Goal: Communication & Community: Participate in discussion

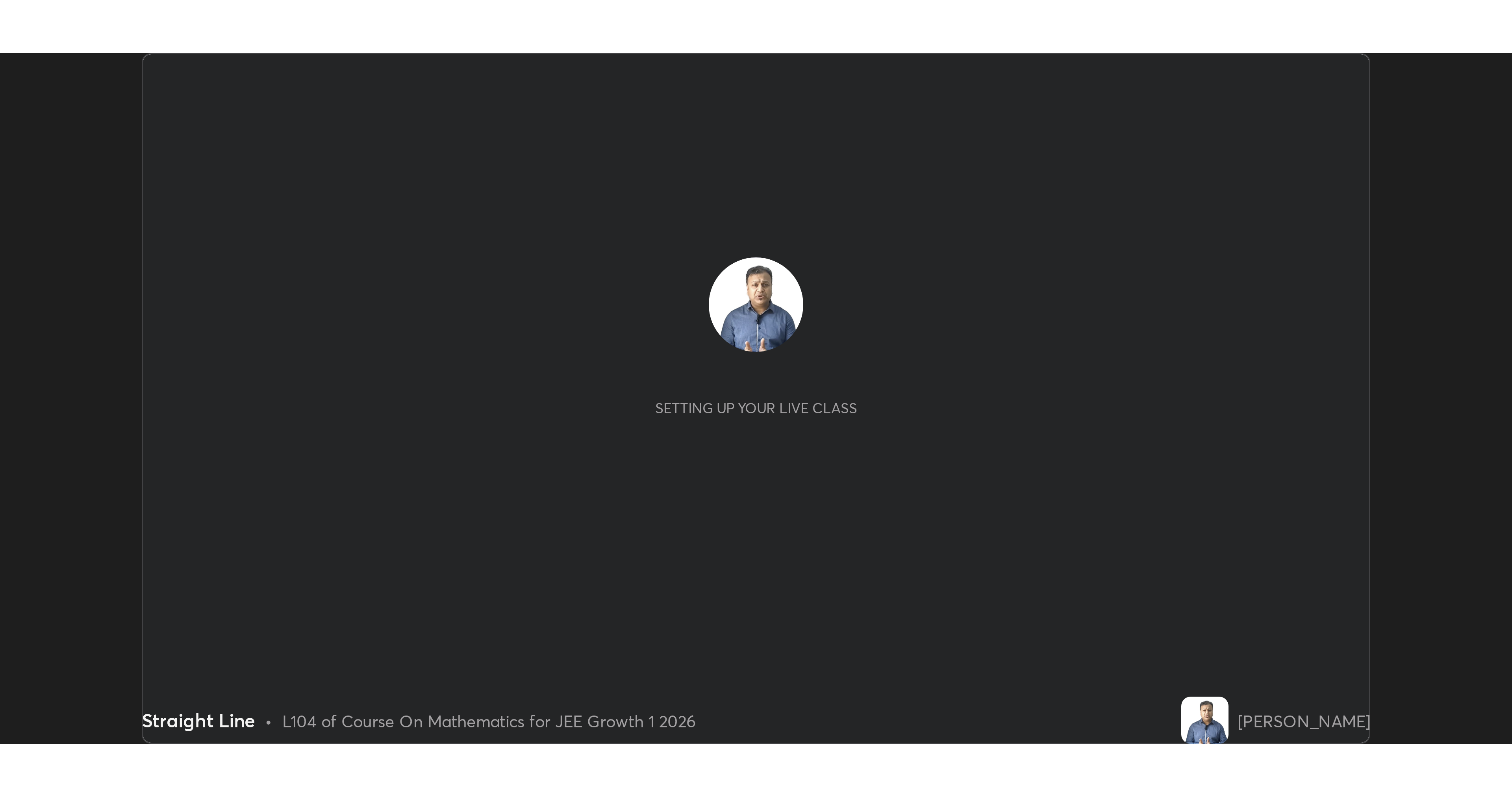
scroll to position [230, 504]
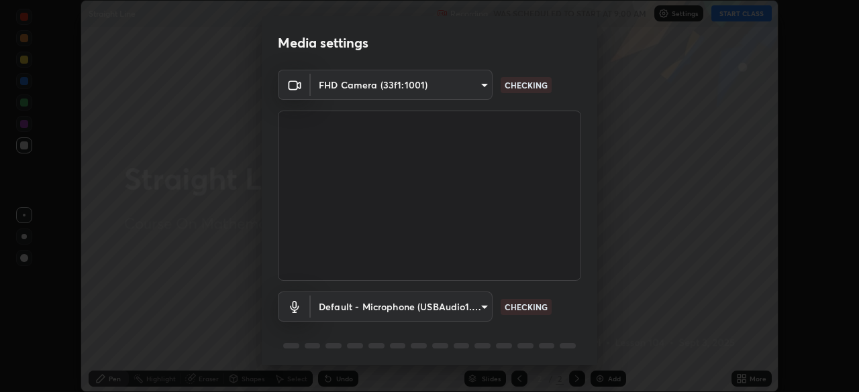
type input "d943c429c6768cc43748b604c9c0ebf3724e607f85506a855244b083f0bc12de"
click at [339, 305] on body "Erase all Straight Line Recording WAS SCHEDULED TO START AT 9:00 AM Settings ST…" at bounding box center [429, 196] width 859 height 392
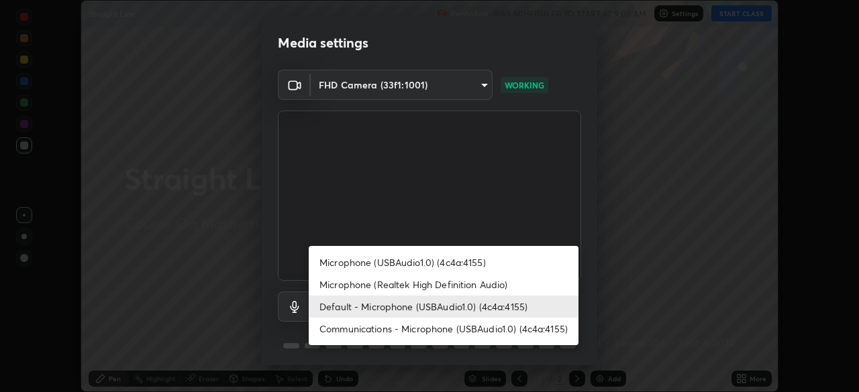
click at [339, 323] on li "Communications - Microphone (USBAudio1.0) (4c4a:4155)" at bounding box center [444, 329] width 270 height 22
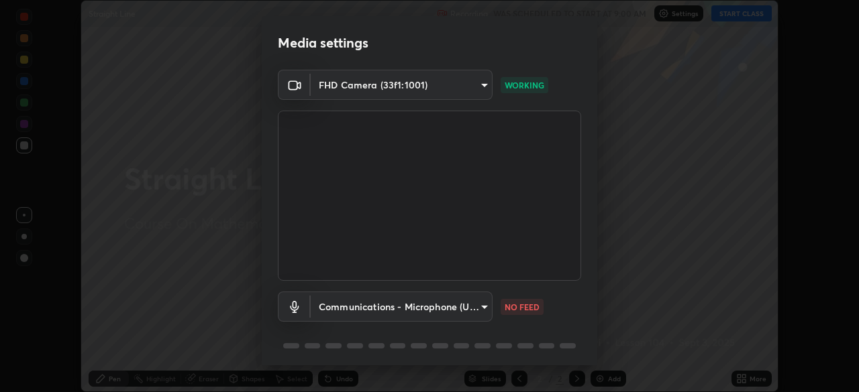
click at [337, 308] on body "Erase all Straight Line Recording WAS SCHEDULED TO START AT 9:00 AM Settings ST…" at bounding box center [429, 196] width 859 height 392
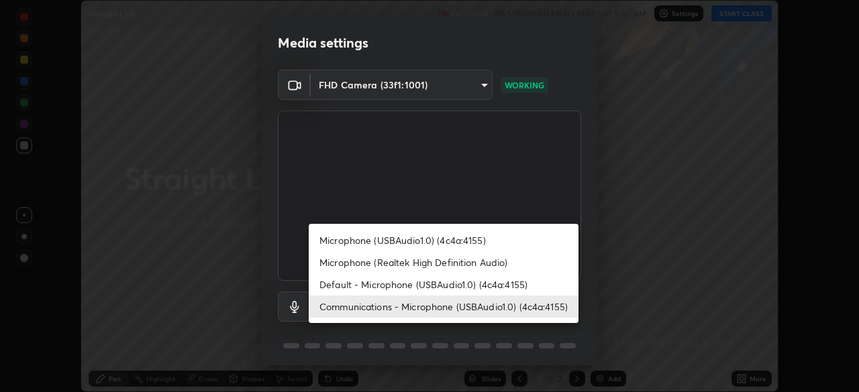
click at [341, 287] on li "Default - Microphone (USBAudio1.0) (4c4a:4155)" at bounding box center [444, 285] width 270 height 22
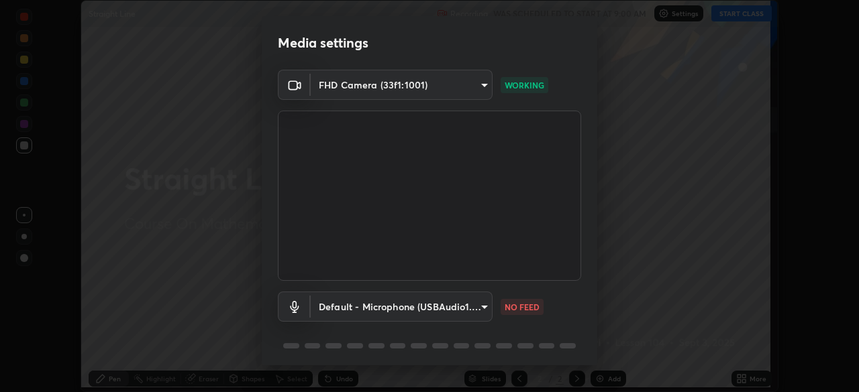
scroll to position [392, 859]
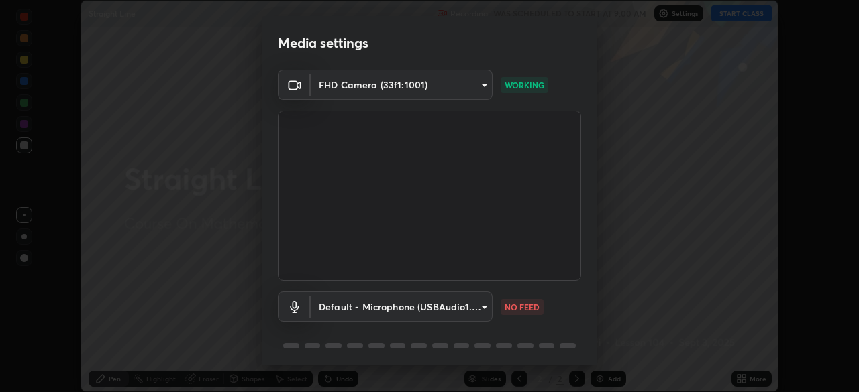
click at [445, 307] on body "Erase all Straight Line Recording WAS SCHEDULED TO START AT 9:00 AM Settings ST…" at bounding box center [429, 196] width 859 height 392
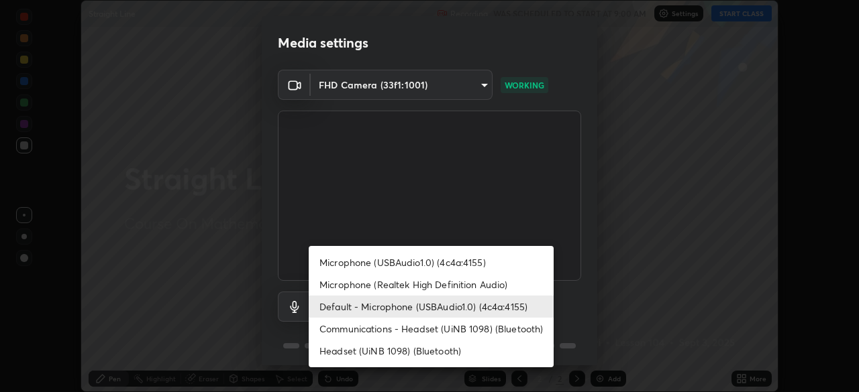
click at [369, 348] on li "Headset (UiNB 1098) (Bluetooth)" at bounding box center [431, 351] width 245 height 22
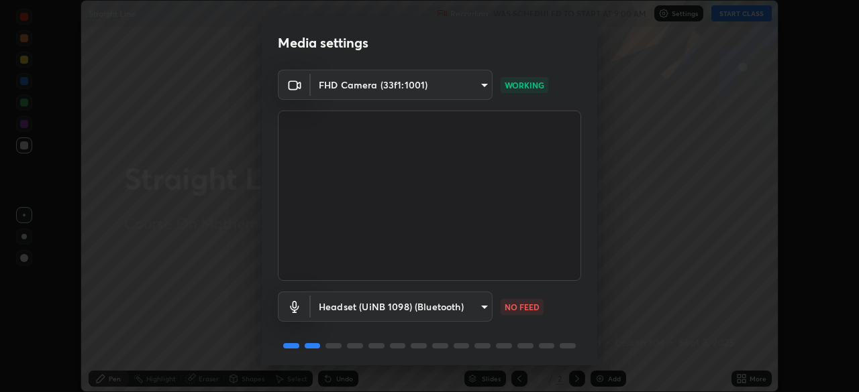
click at [354, 310] on body "Erase all Straight Line Recording WAS SCHEDULED TO START AT 9:00 AM Settings ST…" at bounding box center [429, 196] width 859 height 392
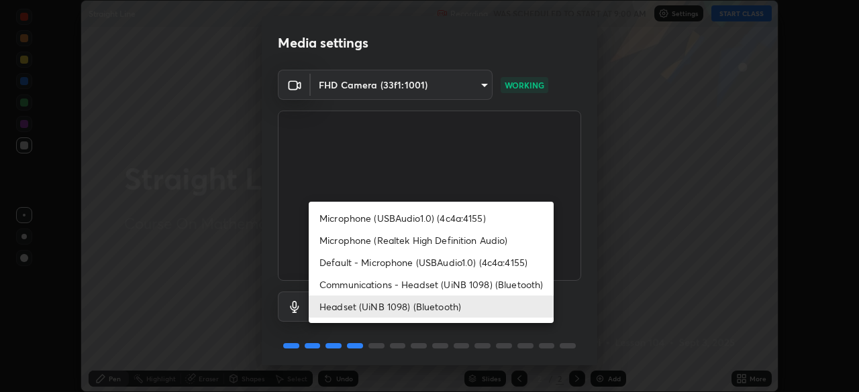
click at [339, 285] on li "Communications - Headset (UiNB 1098) (Bluetooth)" at bounding box center [431, 285] width 245 height 22
type input "communications"
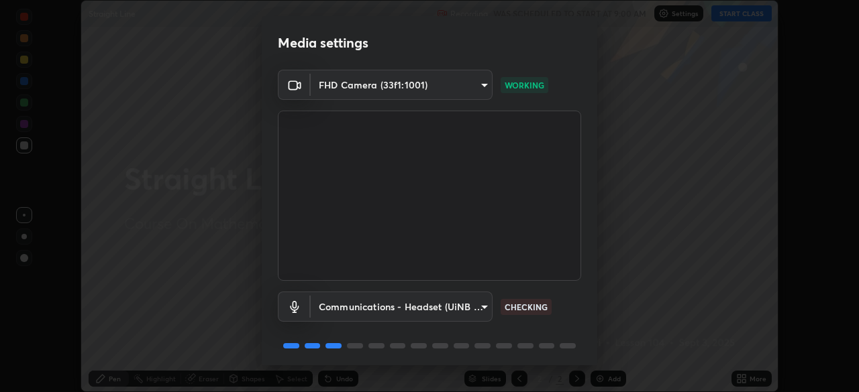
click at [531, 325] on div "Communications - Headset (UiNB 1098) (Bluetooth) communications CHECKING" at bounding box center [429, 325] width 303 height 89
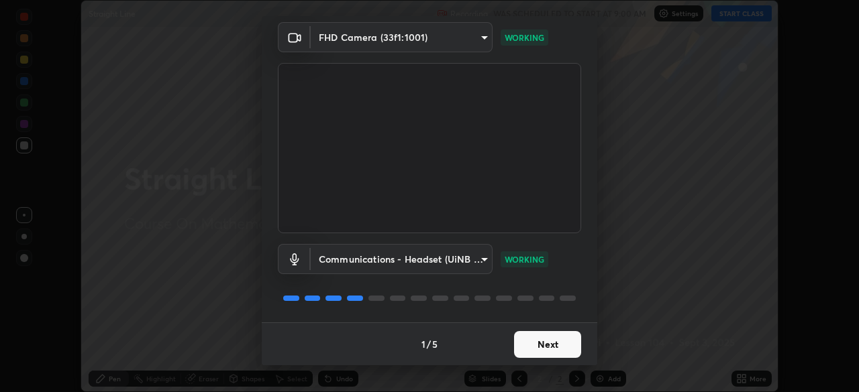
click at [545, 344] on button "Next" at bounding box center [547, 344] width 67 height 27
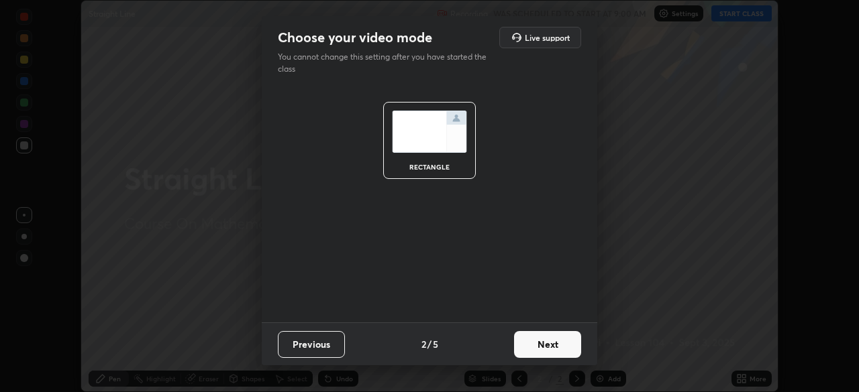
scroll to position [0, 0]
click at [544, 343] on button "Next" at bounding box center [547, 344] width 67 height 27
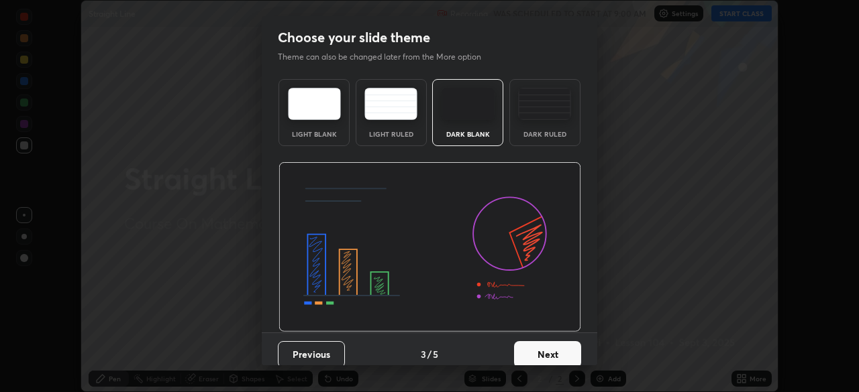
click at [544, 343] on button "Next" at bounding box center [547, 354] width 67 height 27
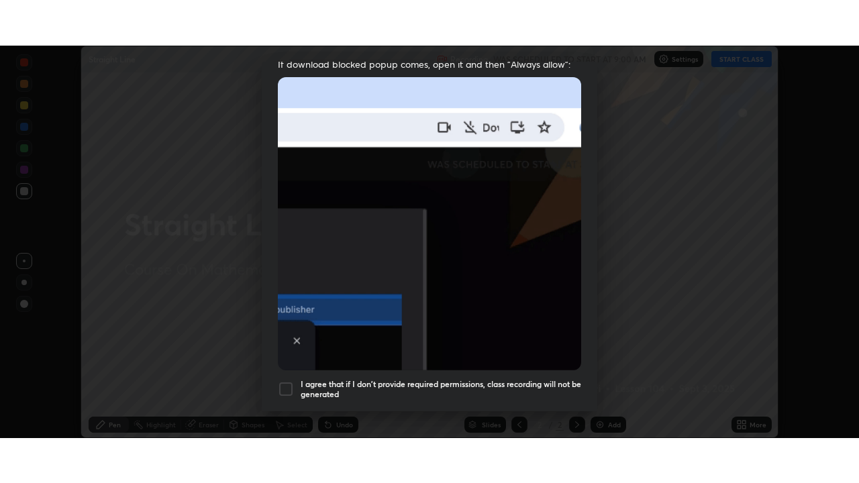
scroll to position [321, 0]
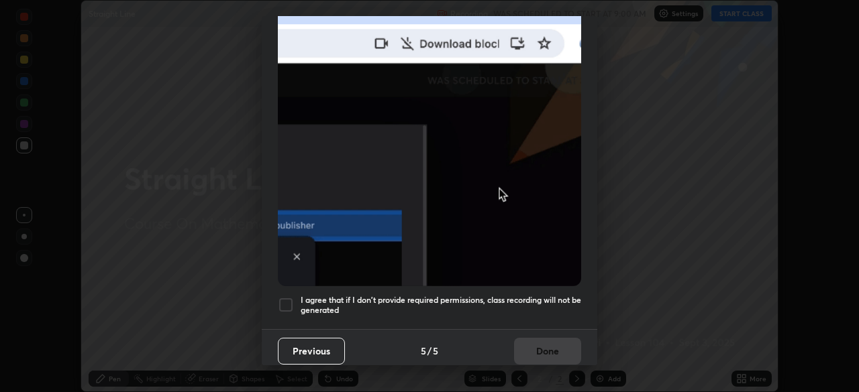
click at [280, 305] on div at bounding box center [286, 305] width 16 height 16
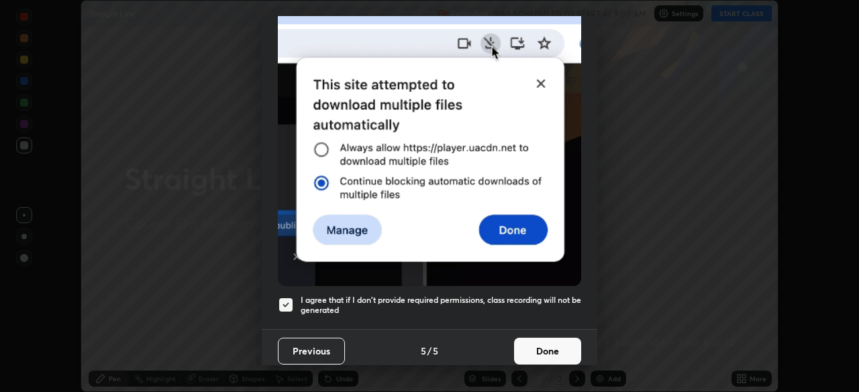
click at [535, 338] on button "Done" at bounding box center [547, 351] width 67 height 27
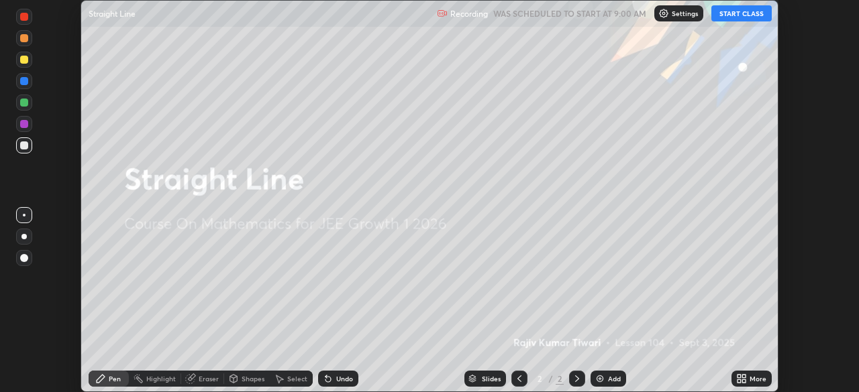
click at [734, 11] on button "START CLASS" at bounding box center [741, 13] width 60 height 16
click at [739, 376] on icon at bounding box center [738, 376] width 3 height 3
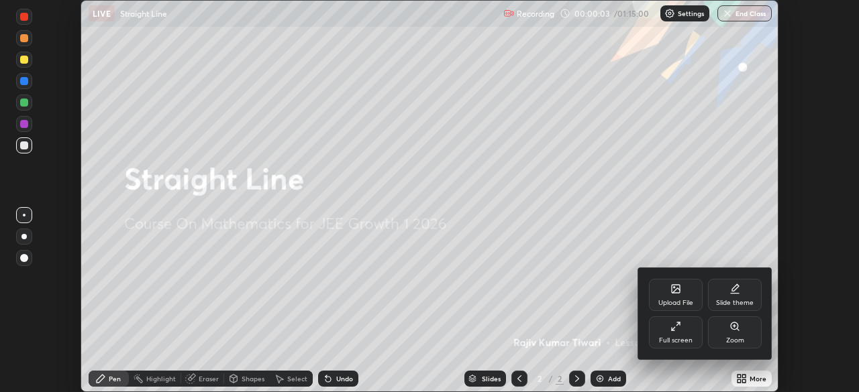
click at [678, 339] on div "Full screen" at bounding box center [676, 340] width 34 height 7
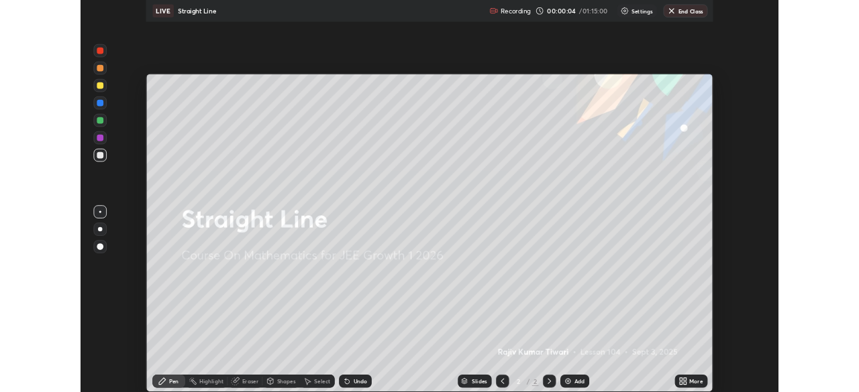
scroll to position [483, 859]
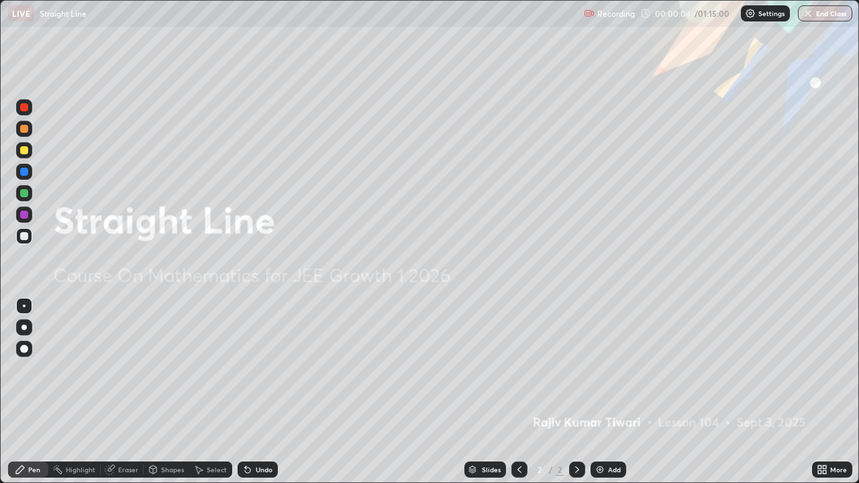
click at [619, 392] on div "Add" at bounding box center [614, 469] width 13 height 7
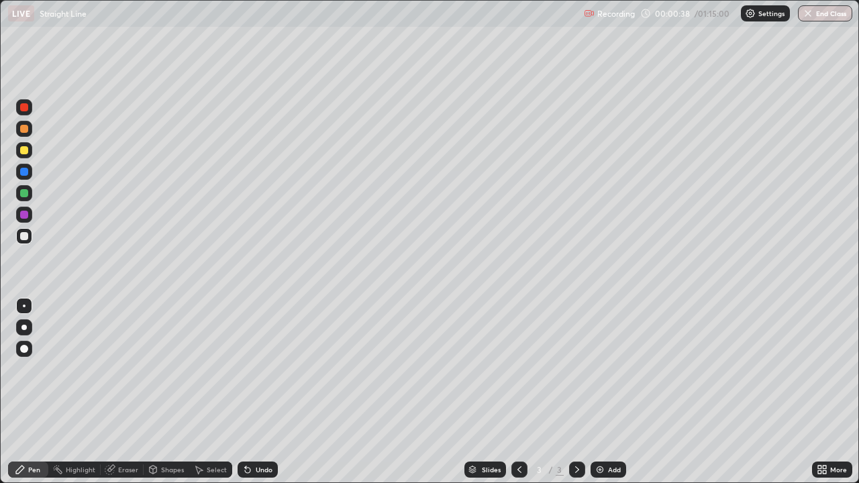
click at [25, 150] on div at bounding box center [24, 150] width 8 height 8
click at [608, 392] on div "Add" at bounding box center [614, 469] width 13 height 7
click at [28, 234] on div at bounding box center [24, 236] width 16 height 16
click at [606, 392] on div "Add" at bounding box center [608, 470] width 36 height 16
click at [518, 392] on icon at bounding box center [519, 469] width 11 height 11
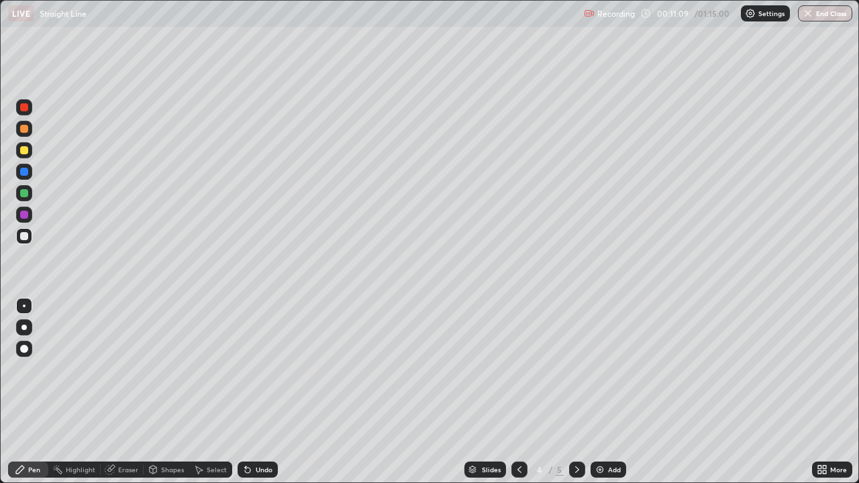
click at [577, 392] on icon at bounding box center [577, 469] width 11 height 11
click at [604, 392] on div "Add" at bounding box center [608, 470] width 36 height 16
click at [603, 392] on img at bounding box center [599, 469] width 11 height 11
click at [25, 149] on div at bounding box center [24, 150] width 8 height 8
click at [30, 239] on div at bounding box center [24, 236] width 16 height 16
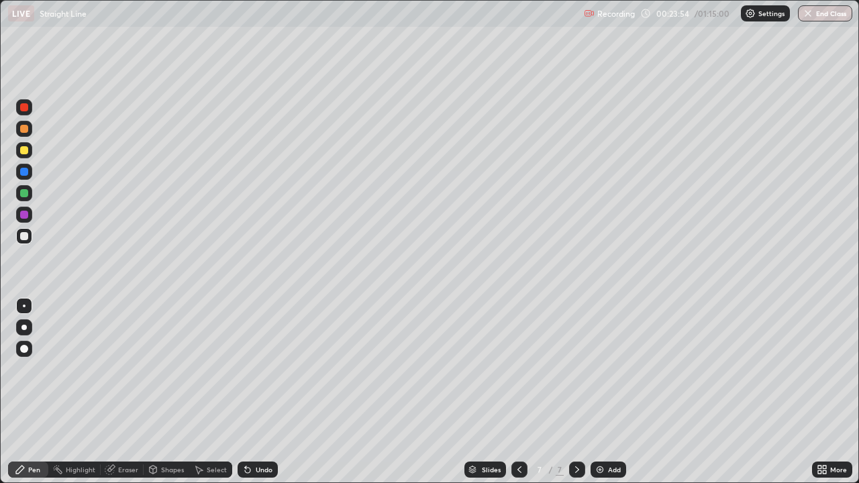
click at [118, 392] on div "Eraser" at bounding box center [128, 469] width 20 height 7
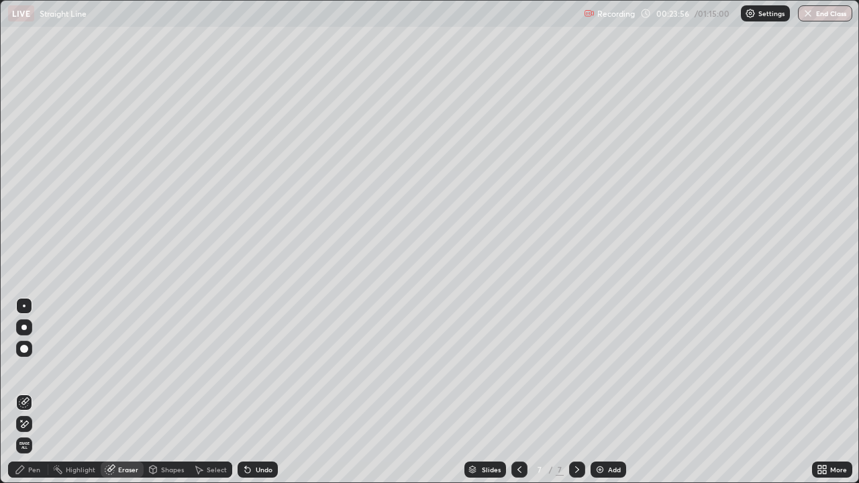
click at [28, 392] on div "Pen" at bounding box center [28, 470] width 40 height 16
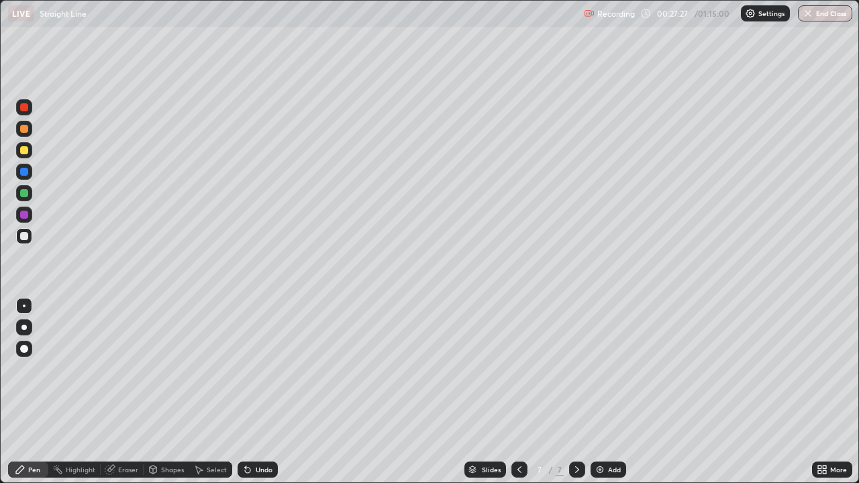
click at [208, 392] on div "Select" at bounding box center [217, 469] width 20 height 7
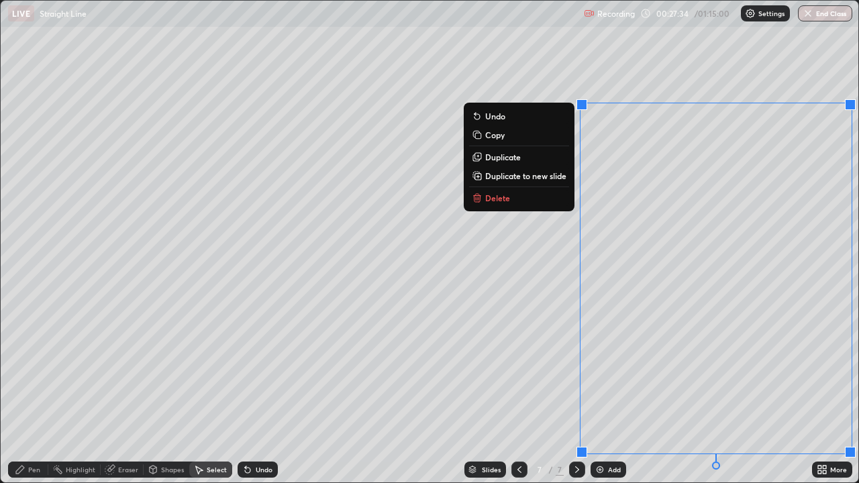
click at [515, 178] on p "Duplicate to new slide" at bounding box center [525, 175] width 81 height 11
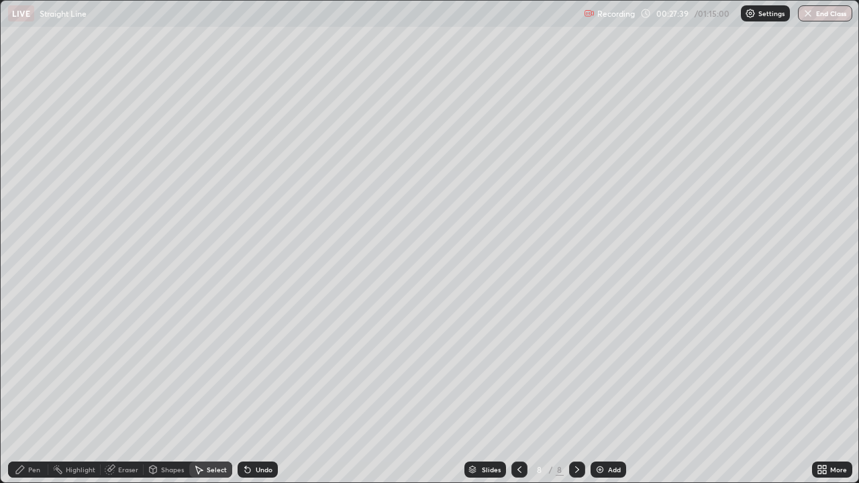
click at [29, 392] on div "Pen" at bounding box center [34, 469] width 12 height 7
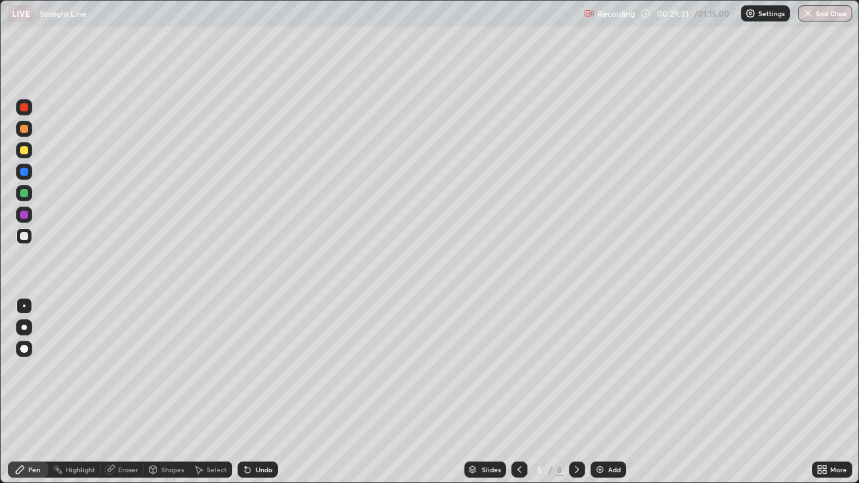
click at [518, 392] on icon at bounding box center [519, 469] width 4 height 7
click at [575, 392] on icon at bounding box center [577, 469] width 4 height 7
click at [23, 154] on div at bounding box center [24, 150] width 8 height 8
click at [519, 392] on icon at bounding box center [519, 469] width 4 height 7
click at [576, 392] on icon at bounding box center [577, 469] width 11 height 11
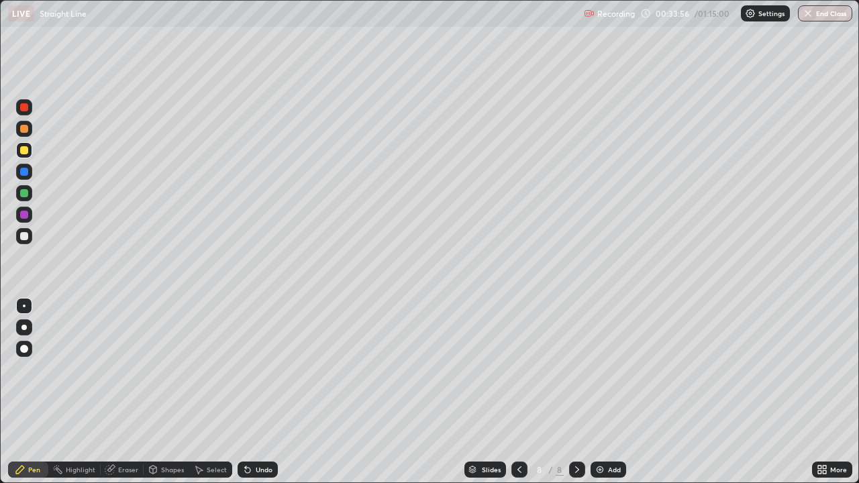
click at [518, 392] on icon at bounding box center [519, 469] width 4 height 7
click at [574, 392] on icon at bounding box center [577, 469] width 11 height 11
click at [517, 392] on div at bounding box center [519, 470] width 16 height 16
click at [576, 392] on icon at bounding box center [577, 469] width 11 height 11
click at [24, 237] on div at bounding box center [24, 236] width 8 height 8
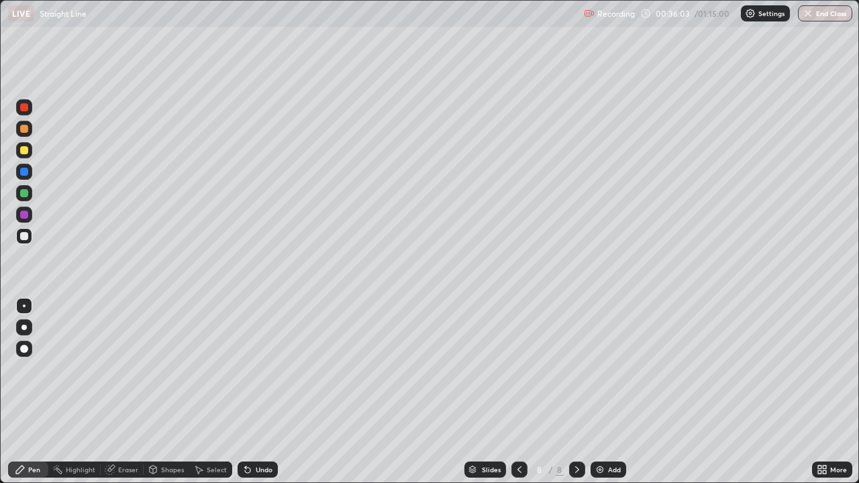
click at [604, 392] on img at bounding box center [599, 469] width 11 height 11
click at [159, 392] on div "Shapes" at bounding box center [167, 470] width 46 height 16
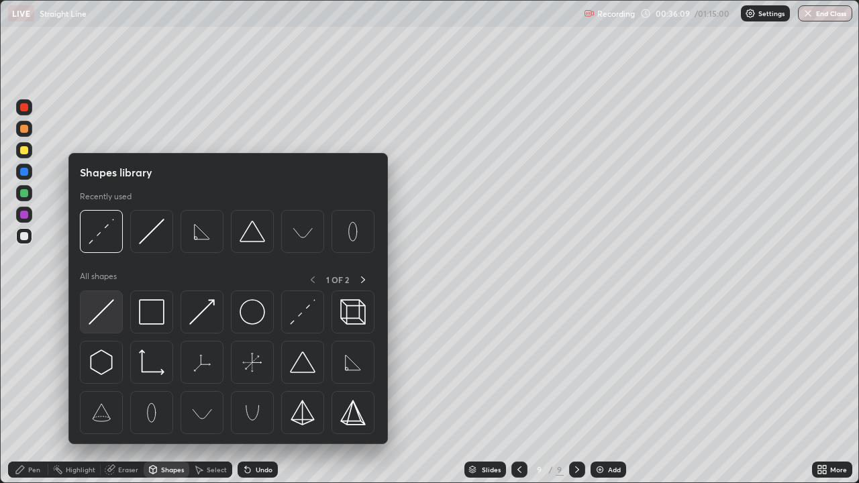
click at [102, 313] on img at bounding box center [101, 311] width 25 height 25
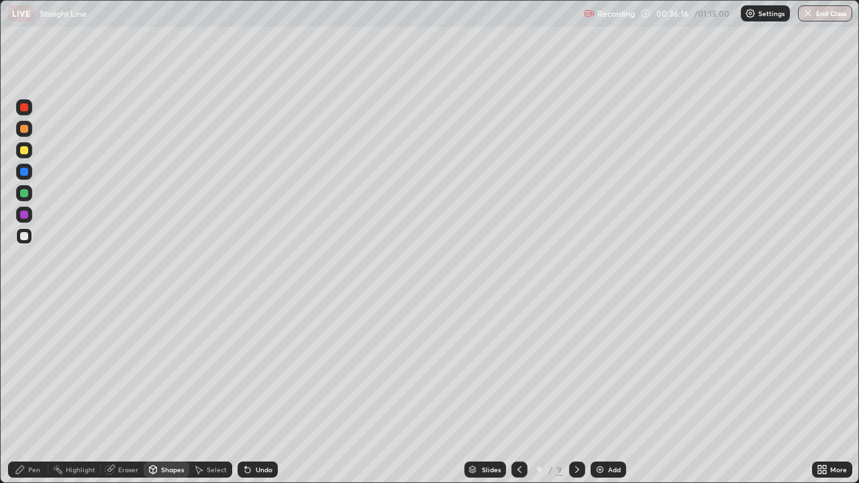
click at [30, 392] on div "Pen" at bounding box center [34, 469] width 12 height 7
click at [162, 392] on div "Shapes" at bounding box center [172, 469] width 23 height 7
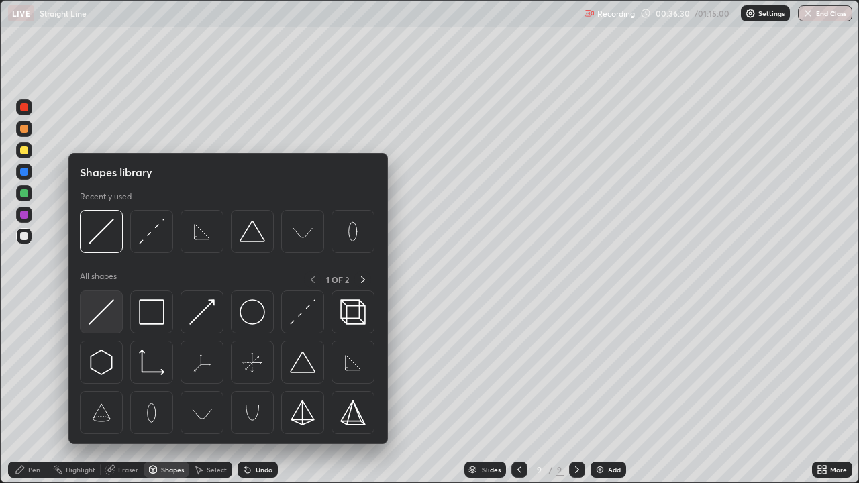
click at [99, 312] on img at bounding box center [101, 311] width 25 height 25
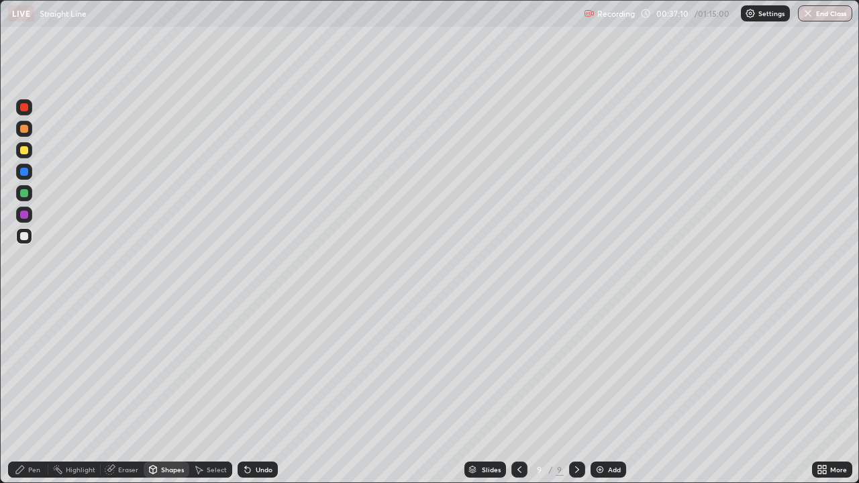
click at [26, 174] on div at bounding box center [24, 172] width 8 height 8
click at [27, 392] on div "Pen" at bounding box center [28, 470] width 40 height 16
click at [25, 150] on div at bounding box center [24, 150] width 8 height 8
click at [23, 127] on div at bounding box center [24, 129] width 8 height 8
click at [517, 392] on icon at bounding box center [519, 469] width 11 height 11
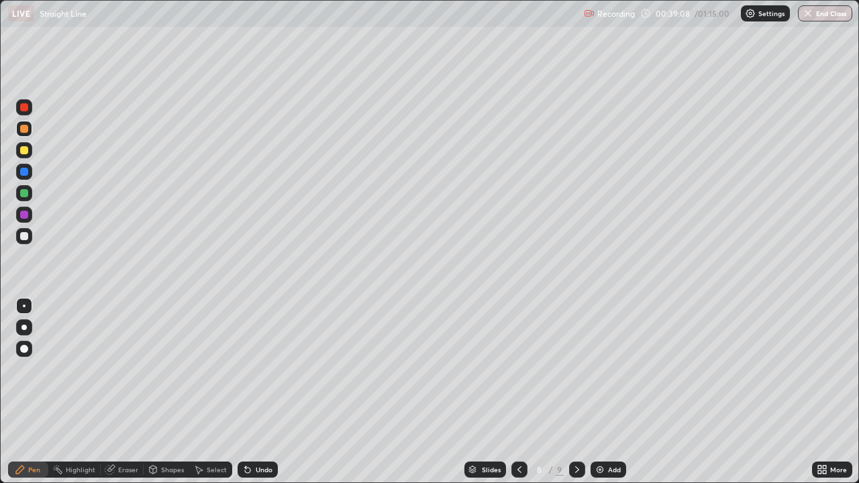
click at [576, 392] on icon at bounding box center [577, 469] width 11 height 11
click at [575, 392] on icon at bounding box center [577, 469] width 4 height 7
click at [512, 392] on div at bounding box center [519, 470] width 16 height 16
click at [518, 392] on icon at bounding box center [519, 469] width 11 height 11
click at [574, 392] on icon at bounding box center [577, 469] width 11 height 11
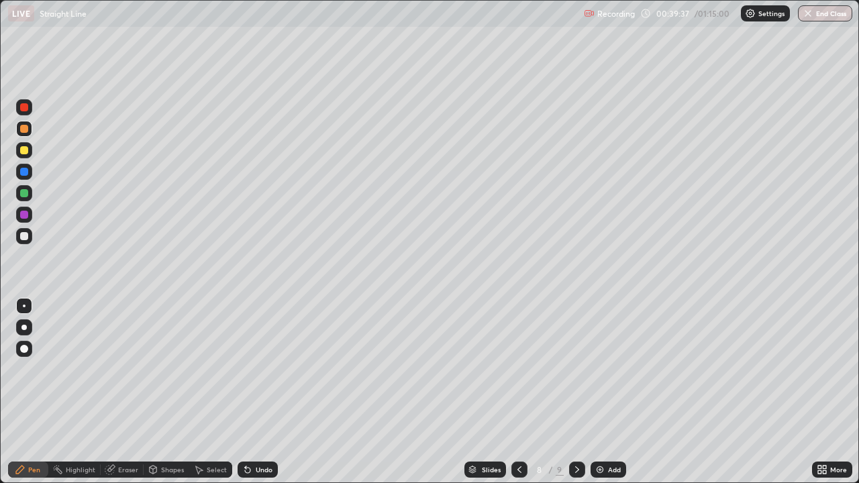
click at [575, 392] on icon at bounding box center [577, 469] width 11 height 11
click at [602, 392] on img at bounding box center [599, 469] width 11 height 11
click at [21, 150] on div at bounding box center [24, 150] width 8 height 8
click at [25, 236] on div at bounding box center [24, 236] width 8 height 8
click at [609, 392] on div "Add" at bounding box center [614, 469] width 13 height 7
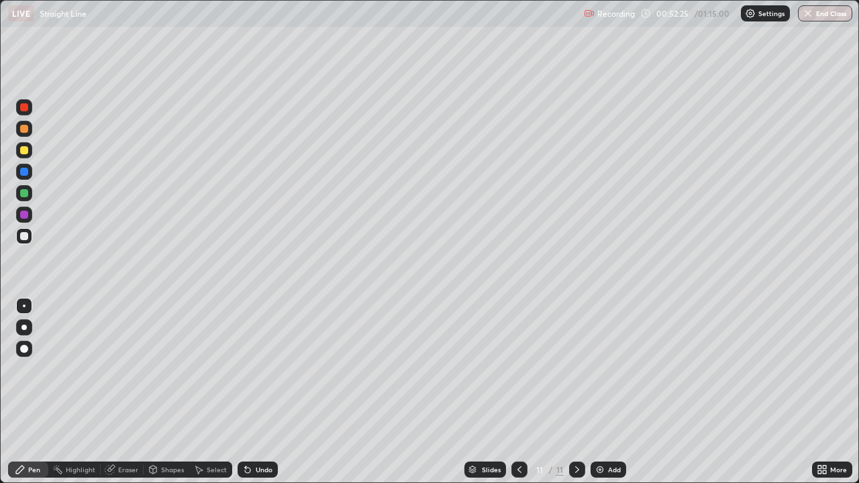
click at [27, 152] on div at bounding box center [24, 150] width 8 height 8
click at [25, 171] on div at bounding box center [24, 172] width 8 height 8
click at [119, 392] on div "Eraser" at bounding box center [128, 469] width 20 height 7
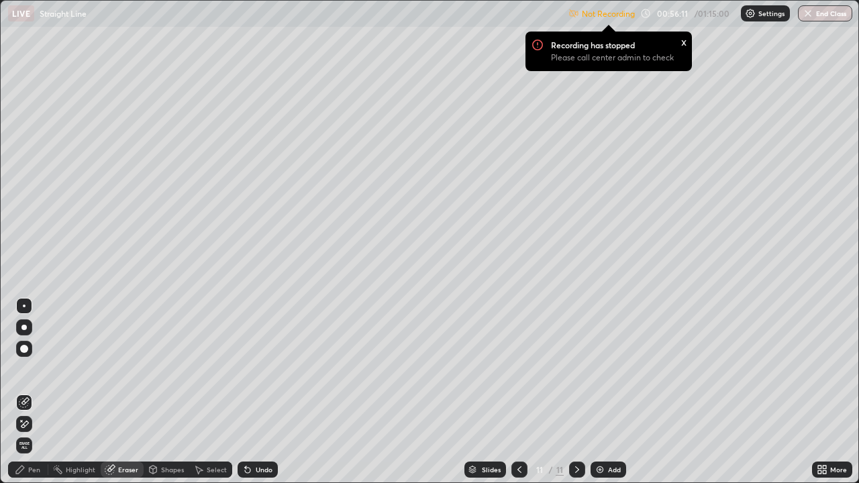
click at [31, 392] on div "Pen" at bounding box center [28, 470] width 40 height 16
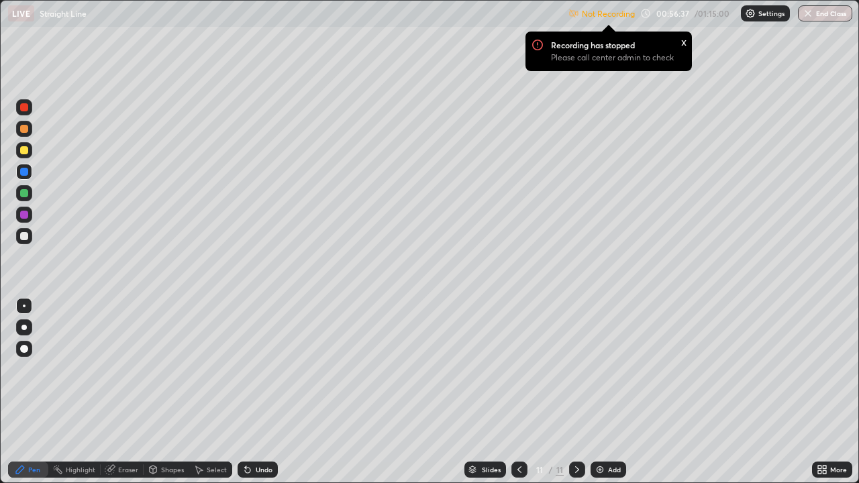
click at [704, 16] on div "Not Recording Recording has stopped Please call center admin to check x 00:56:3…" at bounding box center [710, 14] width 284 height 26
click at [681, 44] on div "x" at bounding box center [683, 41] width 5 height 14
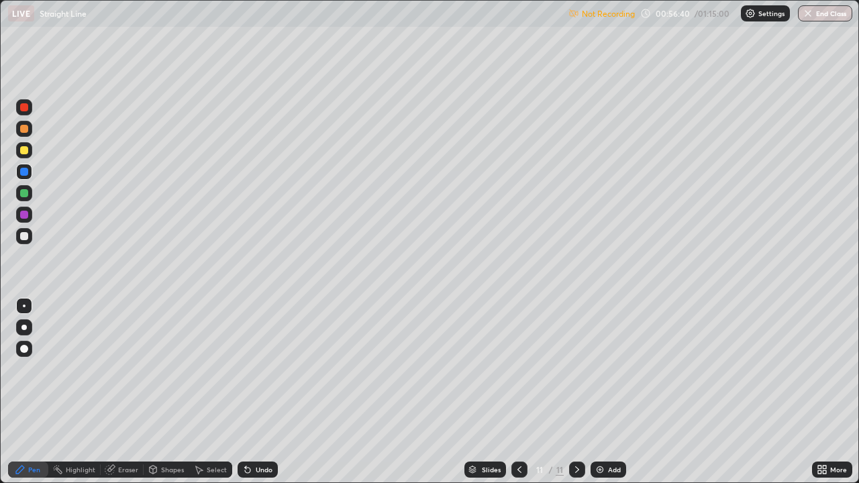
click at [688, 11] on div "Not Recording 00:56:40 / 01:15:00 Settings End Class" at bounding box center [710, 14] width 284 height 26
click at [765, 13] on p "Settings" at bounding box center [771, 13] width 26 height 7
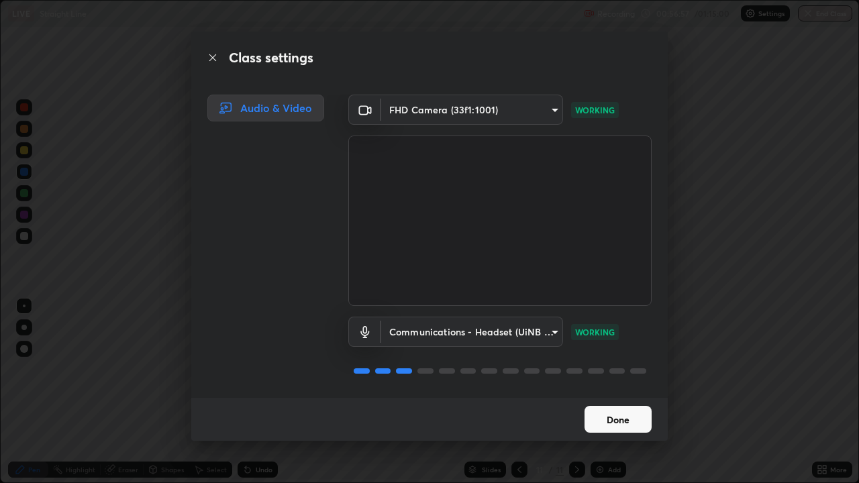
click at [610, 392] on button "Done" at bounding box center [617, 419] width 67 height 27
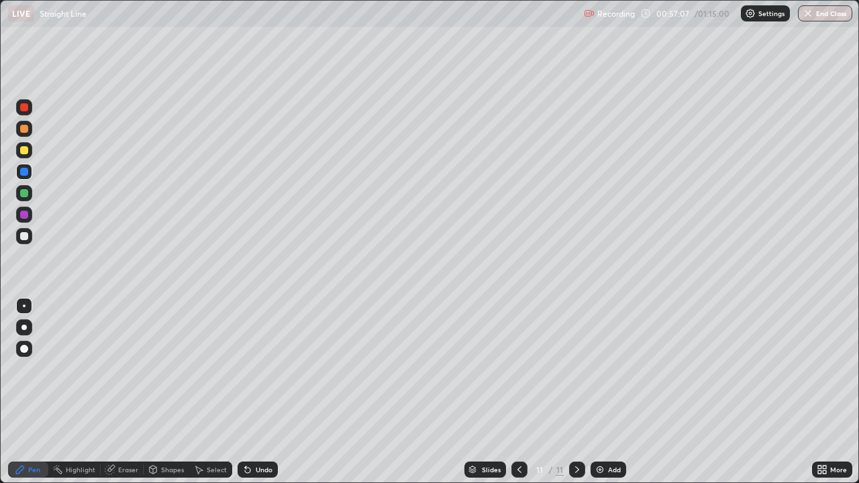
click at [25, 152] on div at bounding box center [24, 150] width 8 height 8
click at [123, 392] on div "Eraser" at bounding box center [128, 469] width 20 height 7
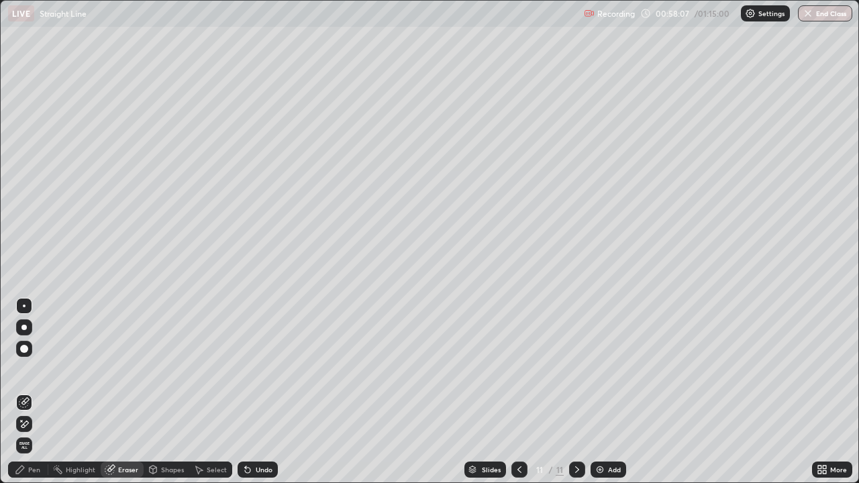
click at [29, 392] on icon at bounding box center [24, 424] width 11 height 11
click at [31, 392] on div "Pen" at bounding box center [34, 469] width 12 height 7
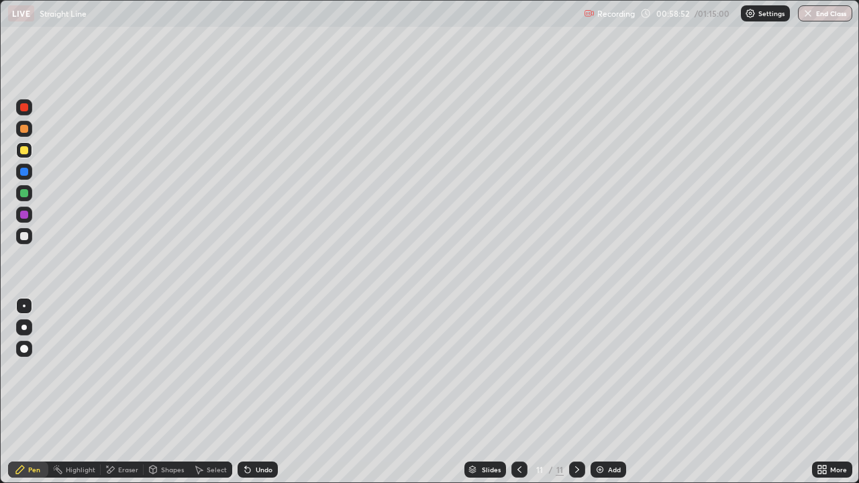
click at [30, 236] on div at bounding box center [24, 236] width 16 height 16
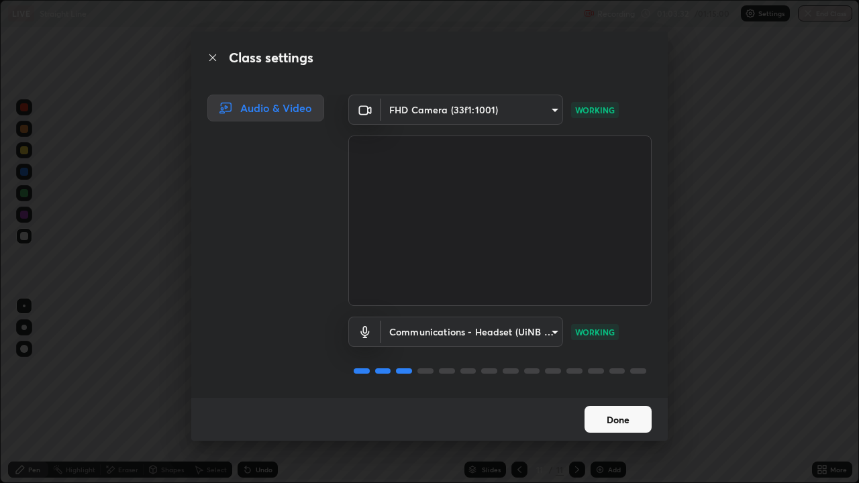
click at [606, 392] on button "Done" at bounding box center [617, 419] width 67 height 27
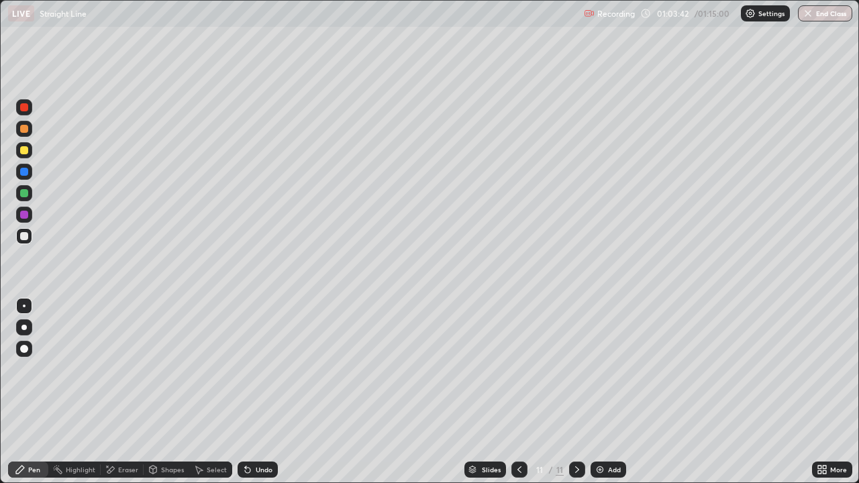
click at [756, 12] on div "Settings" at bounding box center [765, 13] width 49 height 16
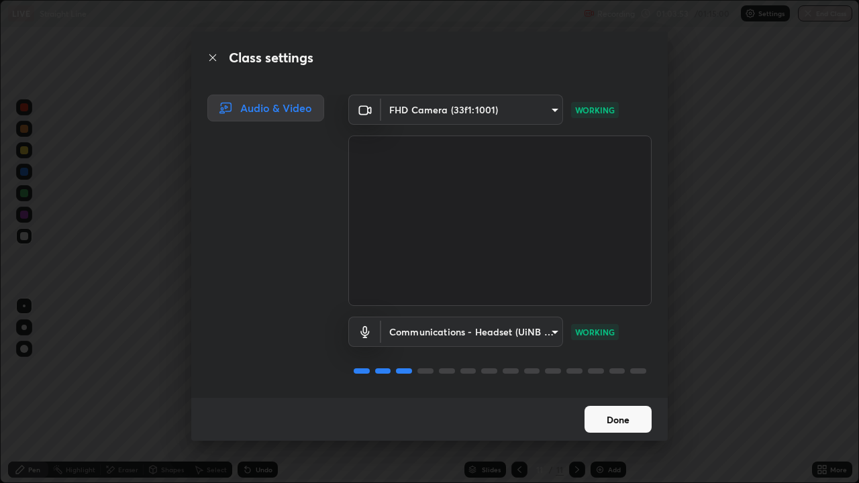
click at [600, 392] on button "Done" at bounding box center [617, 419] width 67 height 27
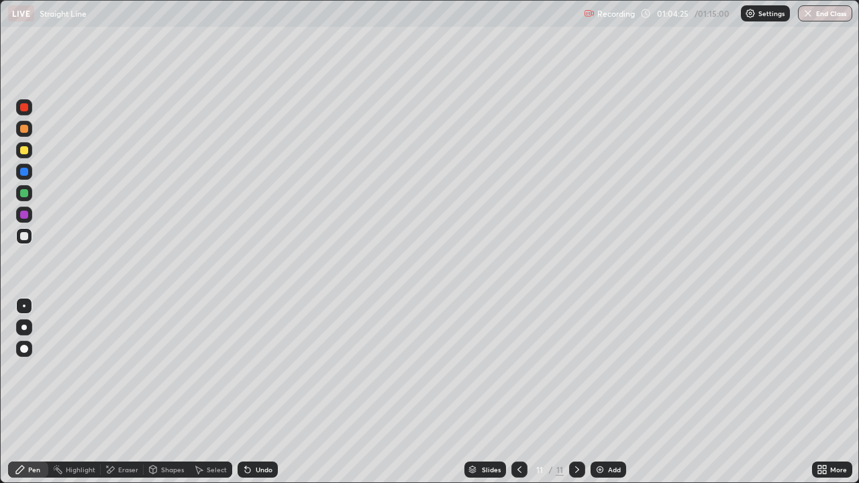
click at [22, 152] on div at bounding box center [24, 150] width 8 height 8
click at [23, 129] on div at bounding box center [24, 129] width 8 height 8
click at [25, 175] on div at bounding box center [24, 172] width 8 height 8
click at [26, 217] on div at bounding box center [24, 215] width 8 height 8
click at [829, 19] on button "End Class" at bounding box center [825, 13] width 53 height 16
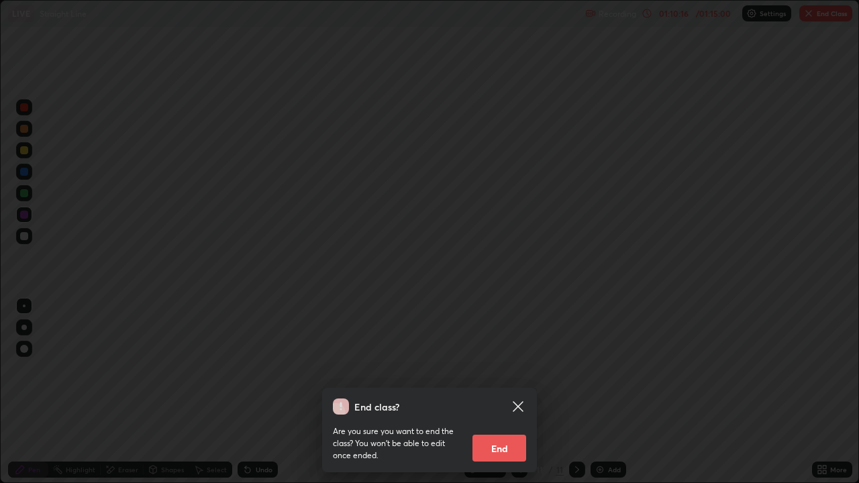
click at [512, 392] on button "End" at bounding box center [499, 448] width 54 height 27
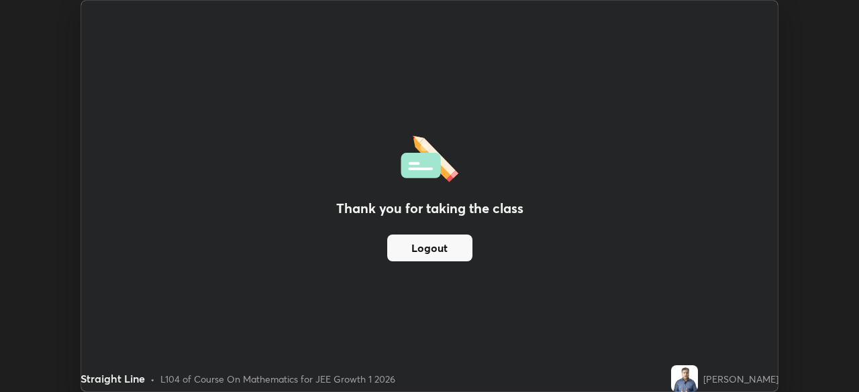
scroll to position [66691, 66225]
